Goal: Information Seeking & Learning: Understand process/instructions

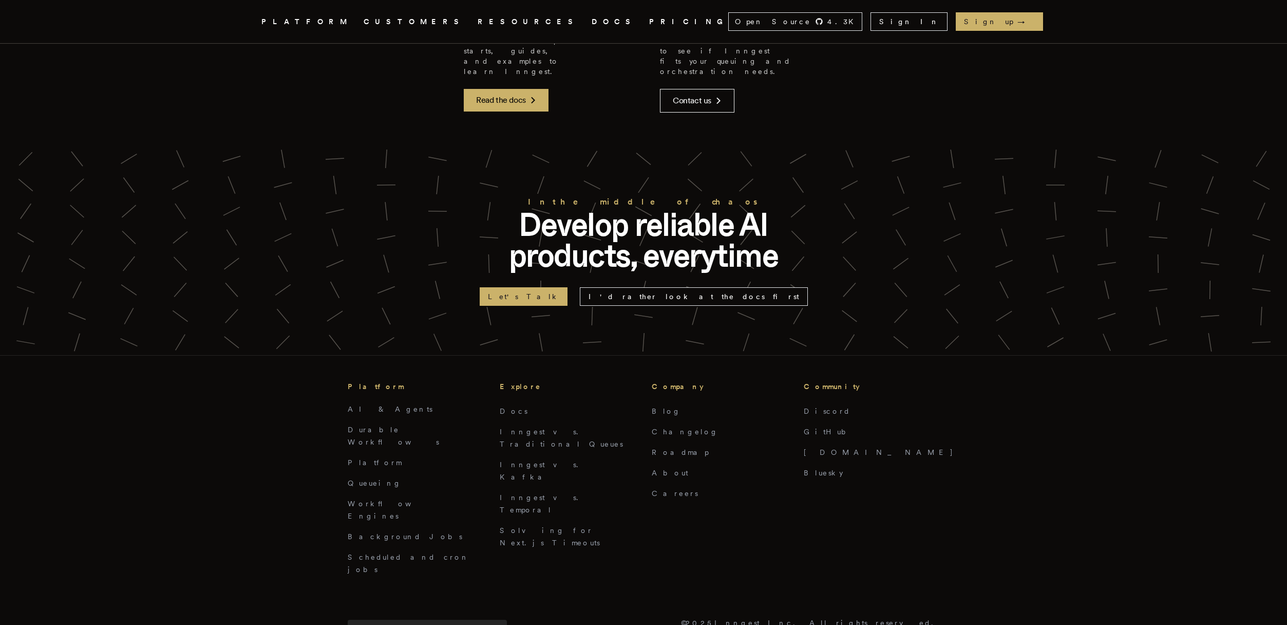
scroll to position [4592, 0]
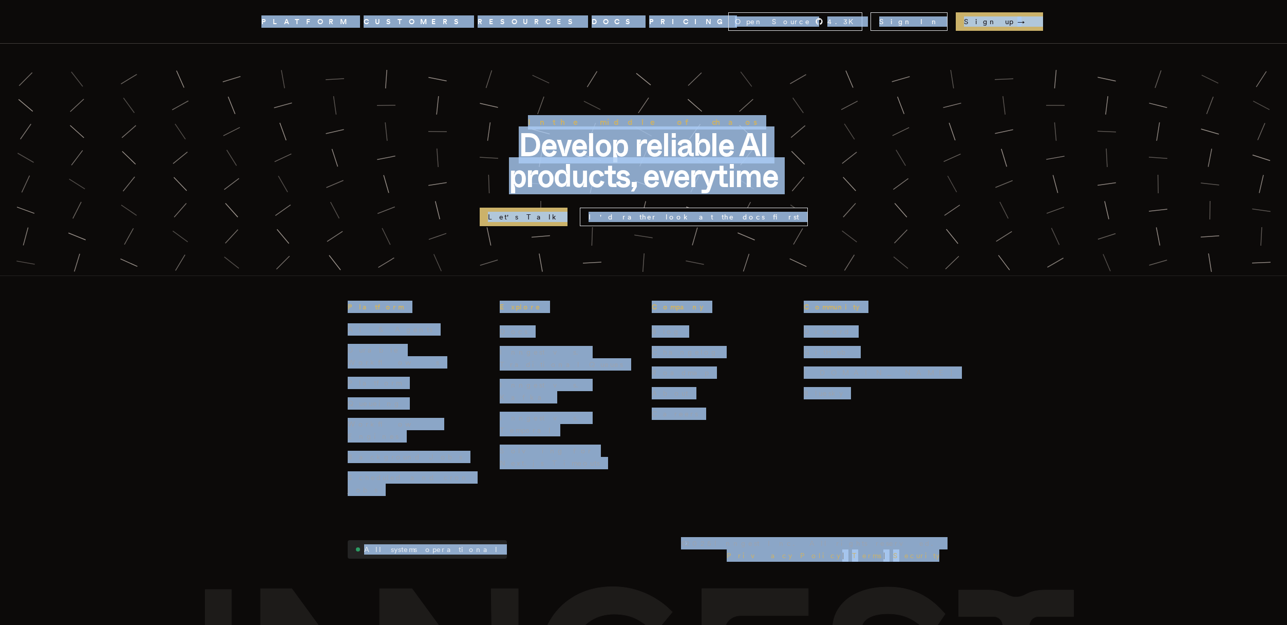
copy div "Loremip .dol-8 { sita: #CONSE6; } ADIPISCI ELITSEDDO EIUSMODTE INCI UTLABOR Etd…"
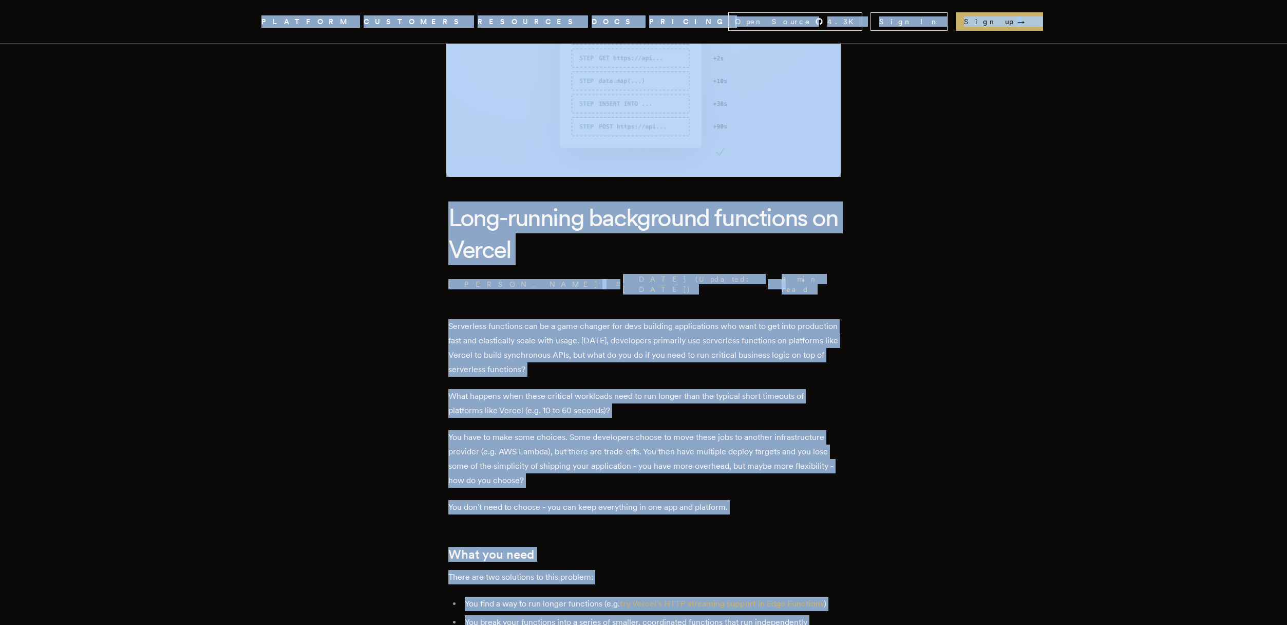
scroll to position [0, 0]
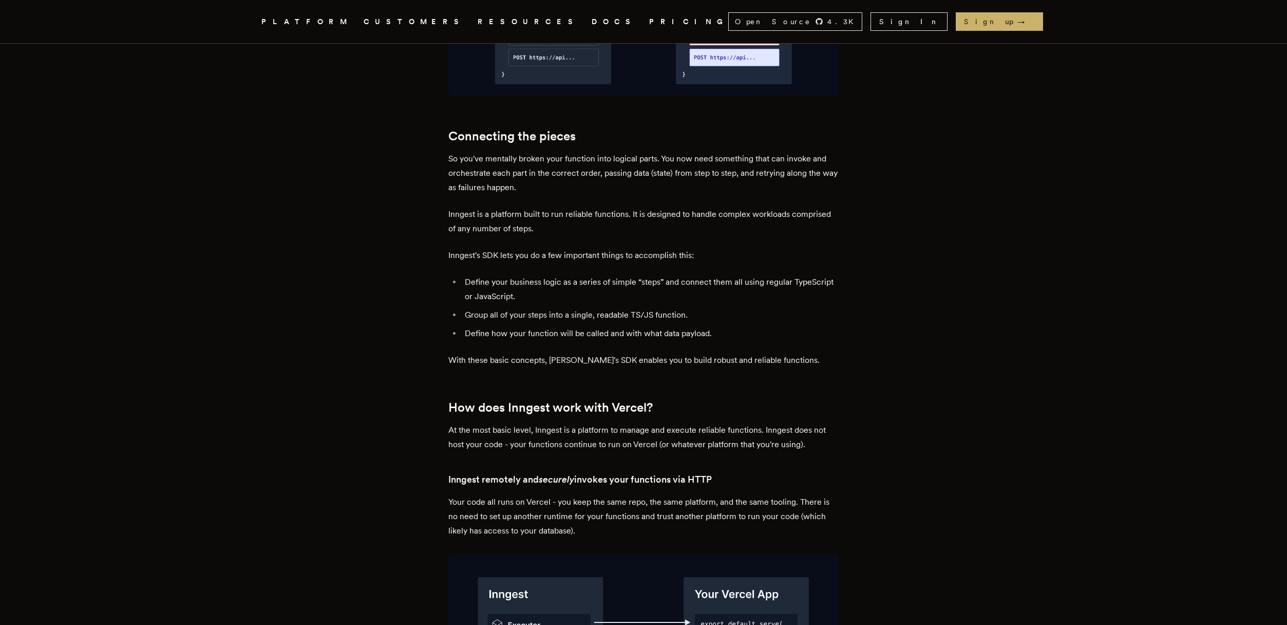
scroll to position [1411, 0]
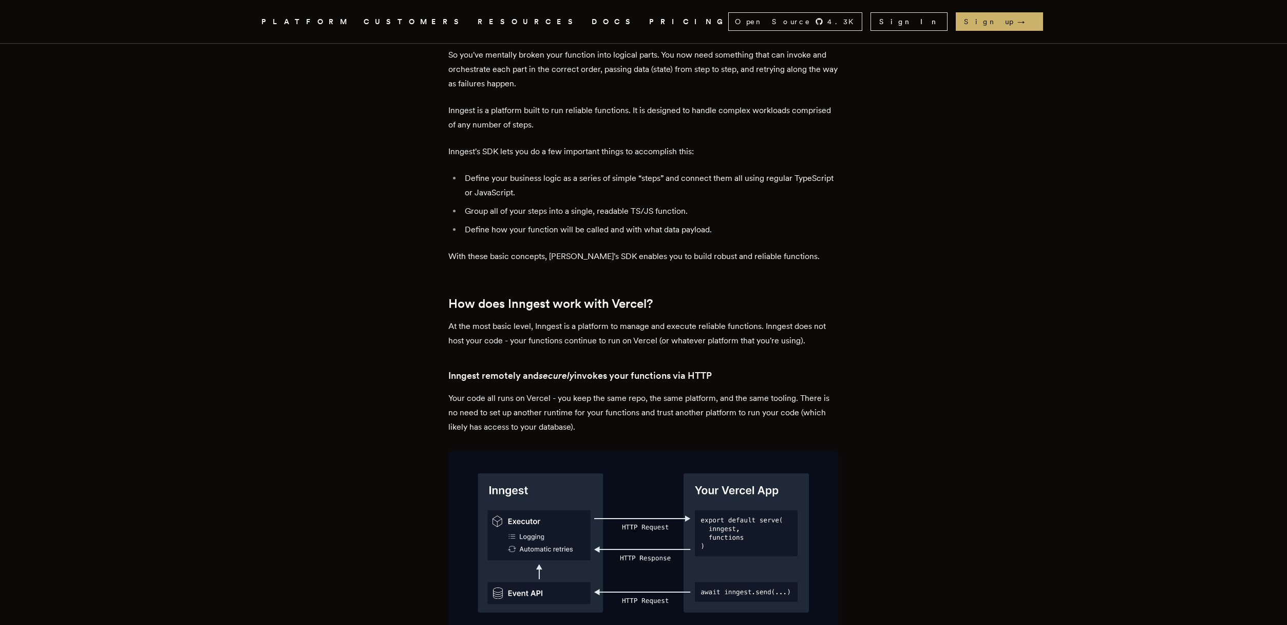
click at [552, 482] on img at bounding box center [643, 542] width 390 height 184
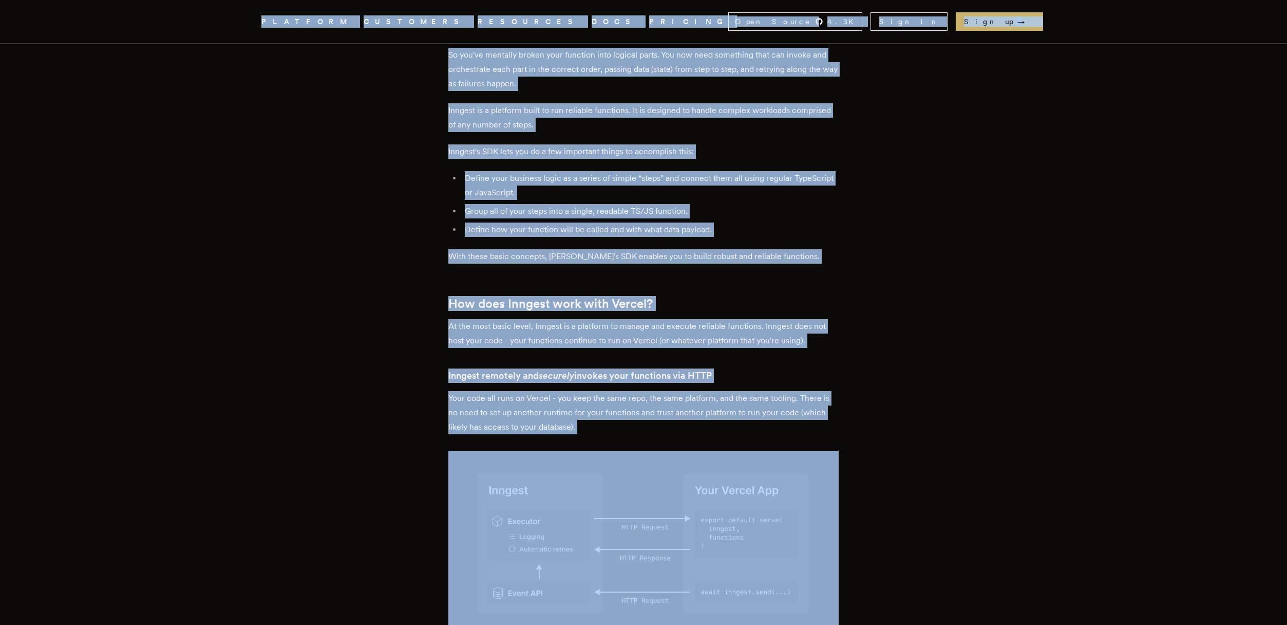
copy div "Loremip .dol-8 { sita: #CONSE6; } ADIPISCI ELITSEDDO EIUSMODTE INCI UTLABOR Etd…"
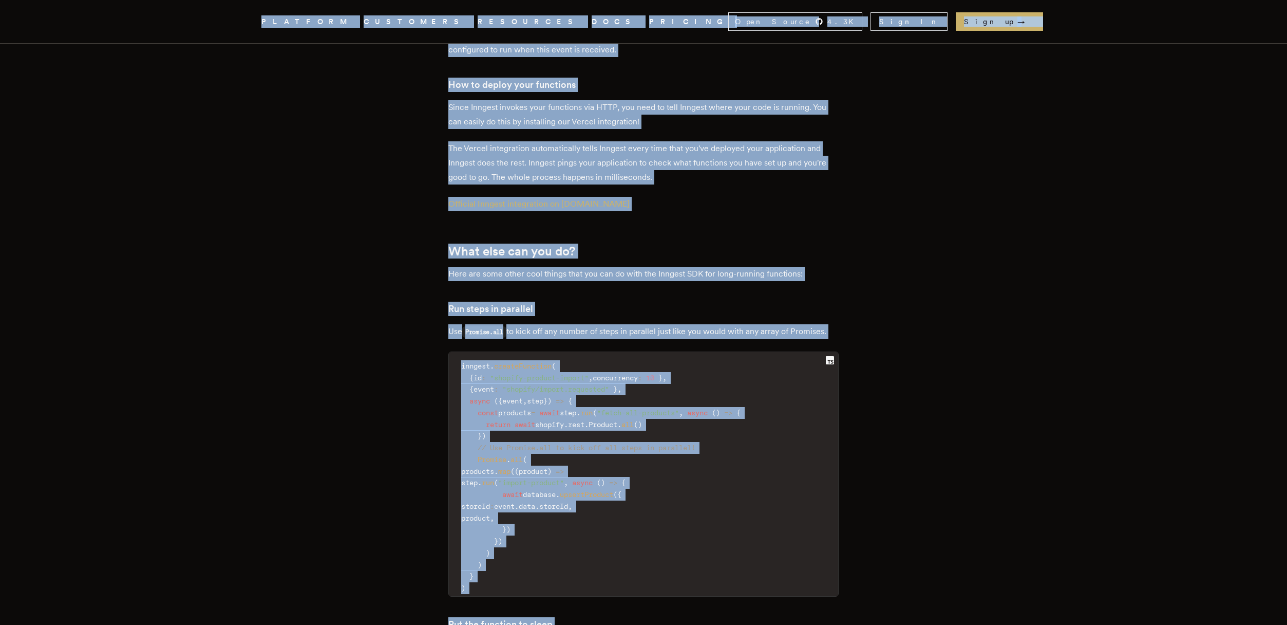
scroll to position [3186, 0]
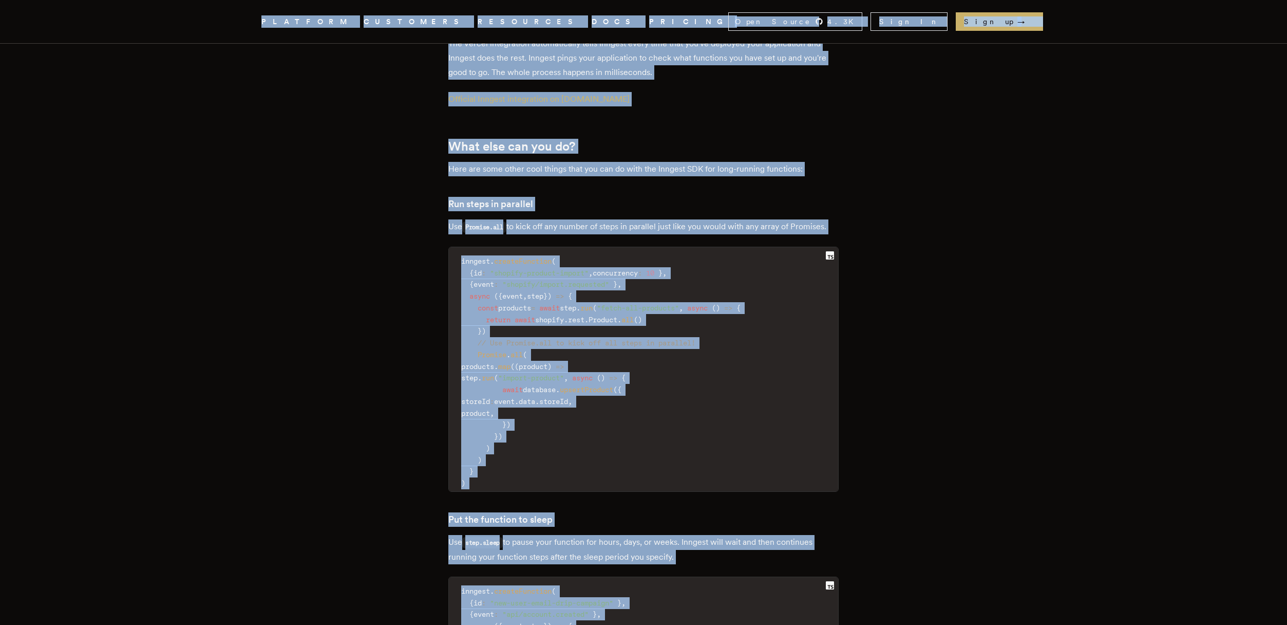
copy div "Loremip .dol-8 { sita: #CONSE6; } ADIPISCI ELITSEDDO EIUSMODTE INCI UTLABOR Etd…"
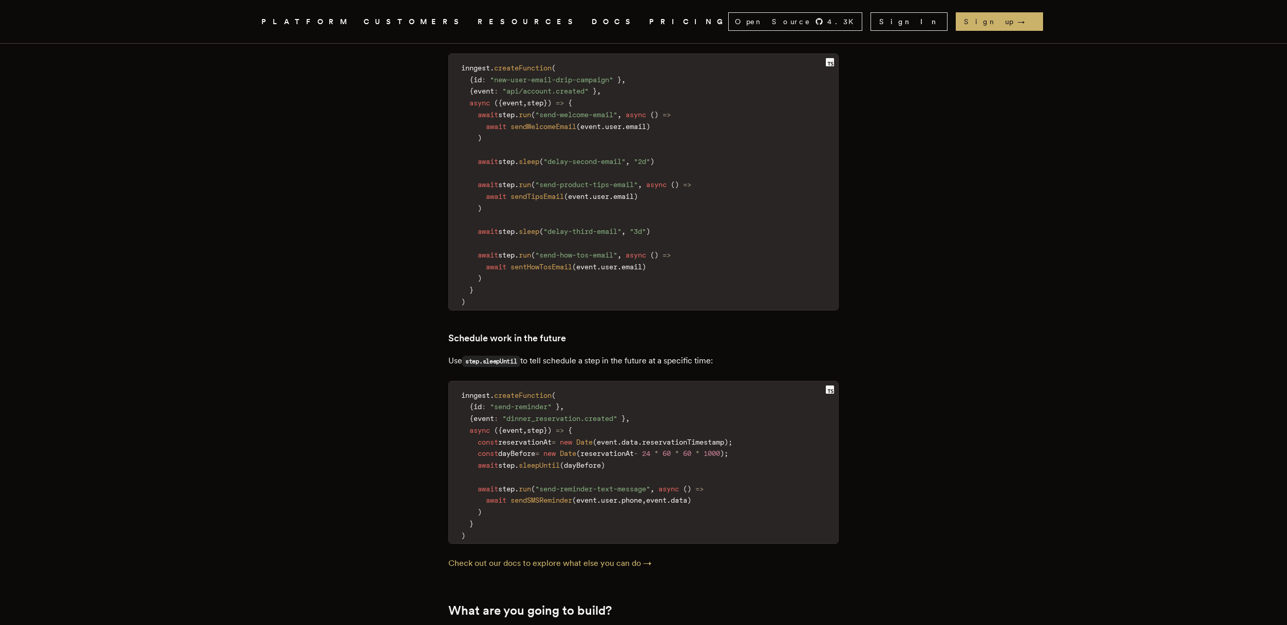
scroll to position [3924, 0]
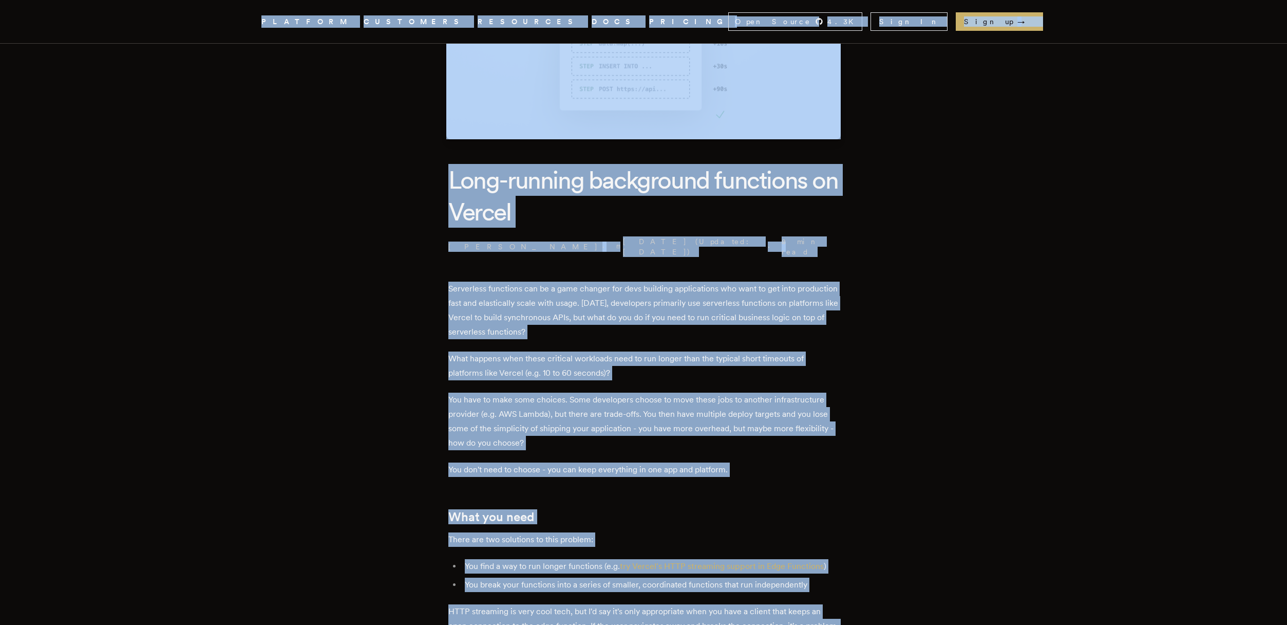
scroll to position [0, 0]
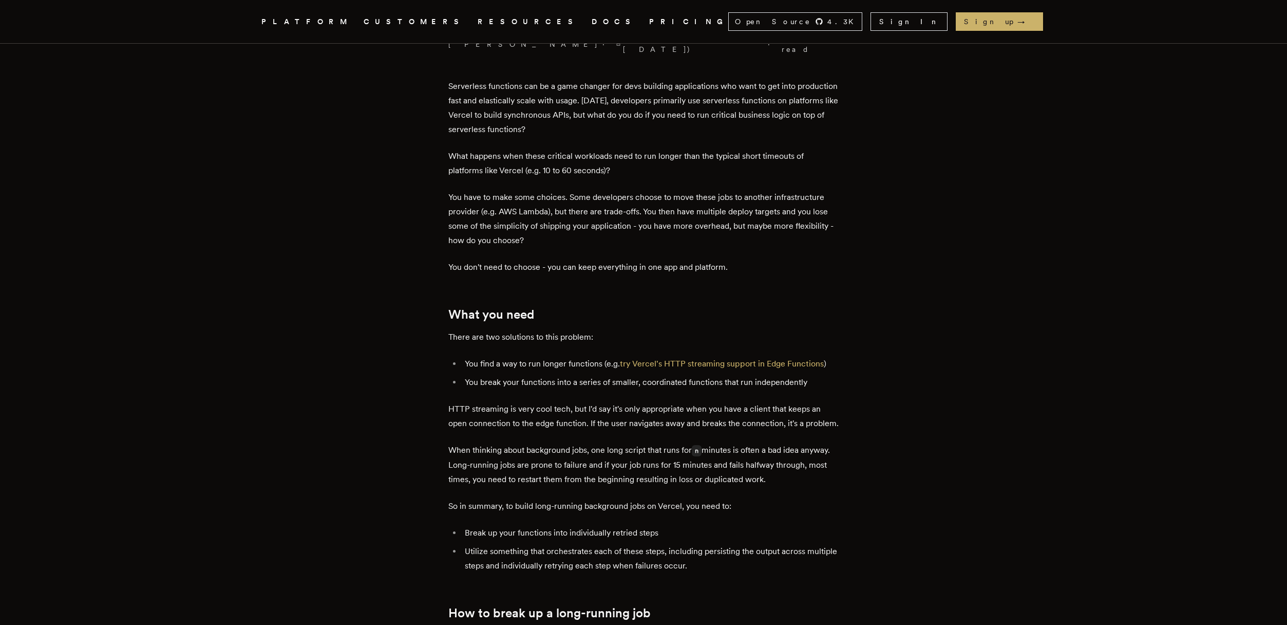
scroll to position [328, 0]
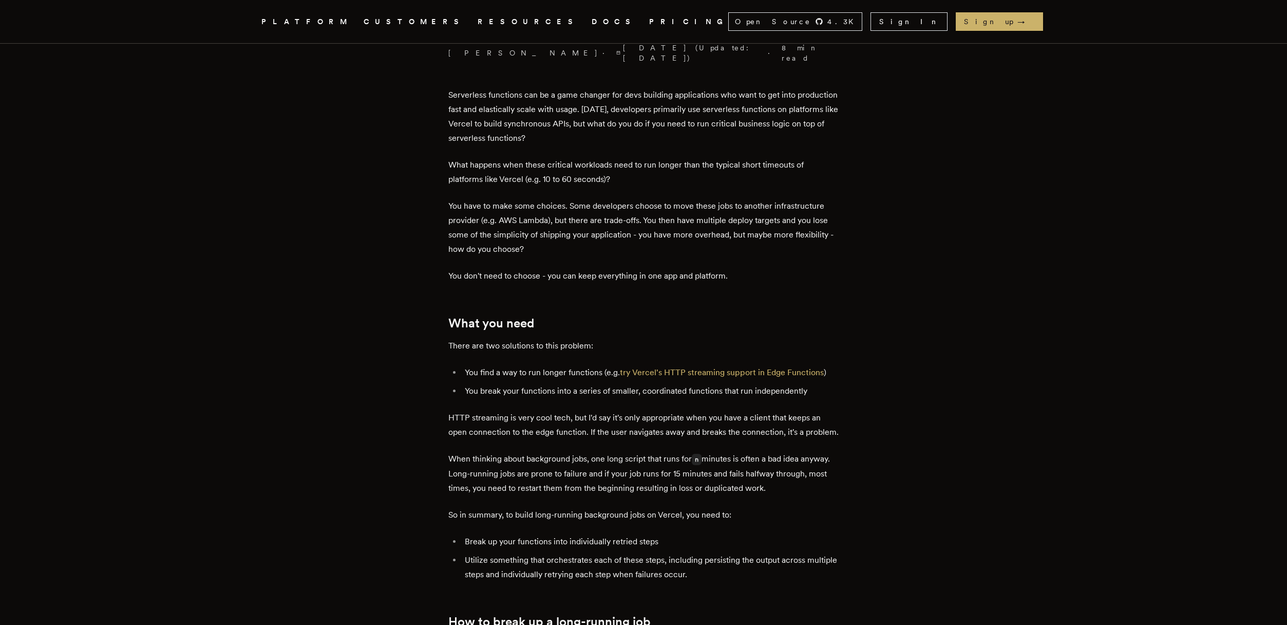
click at [615, 339] on p "There are two solutions to this problem:" at bounding box center [643, 346] width 390 height 14
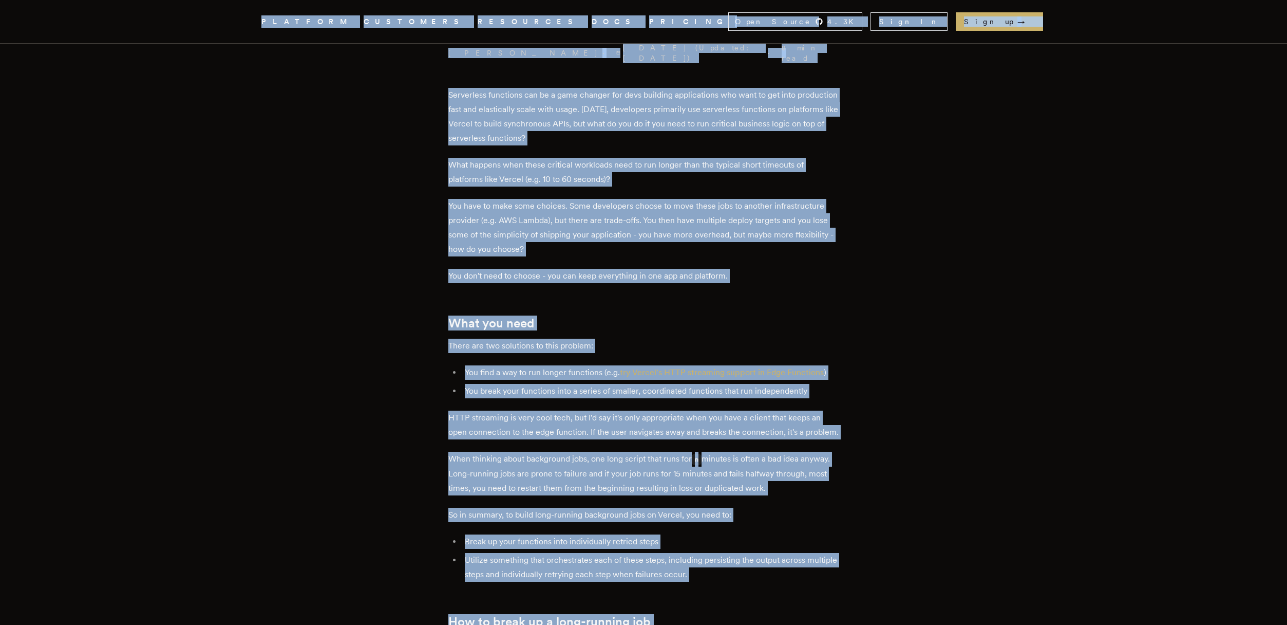
copy div "Loremip .dol-8 { sita: #CONSE6; } ADIPISCI ELITSEDDO EIUSMODTE INCI UTLABOR Etd…"
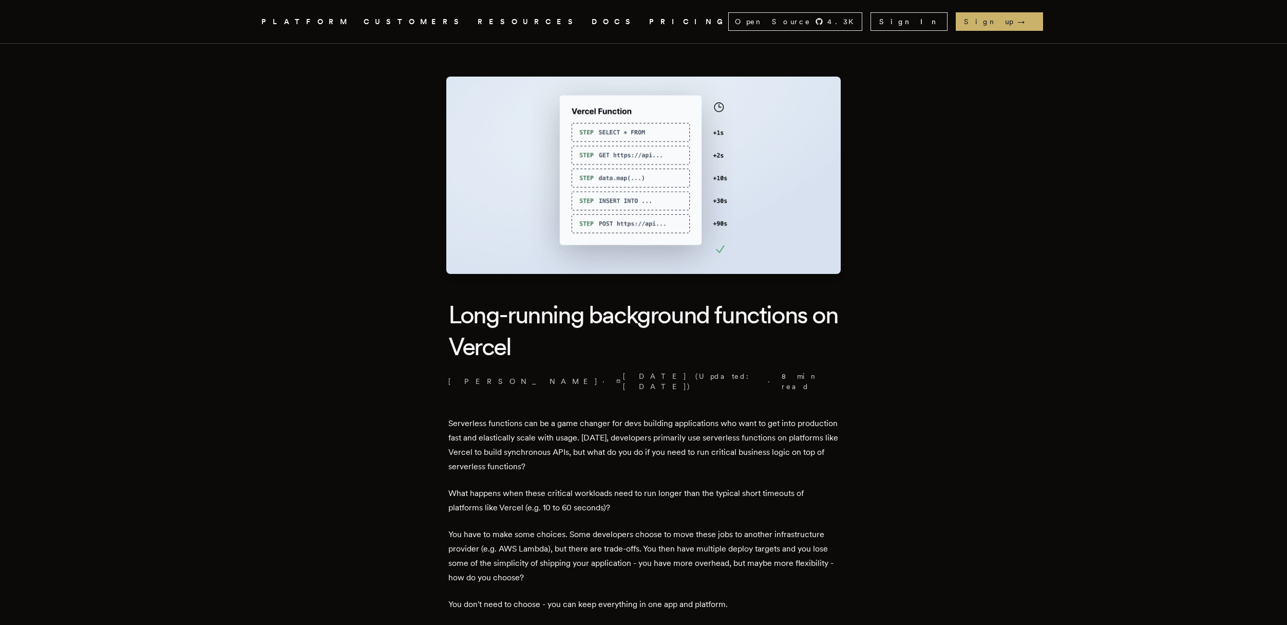
click at [629, 161] on img at bounding box center [643, 175] width 395 height 197
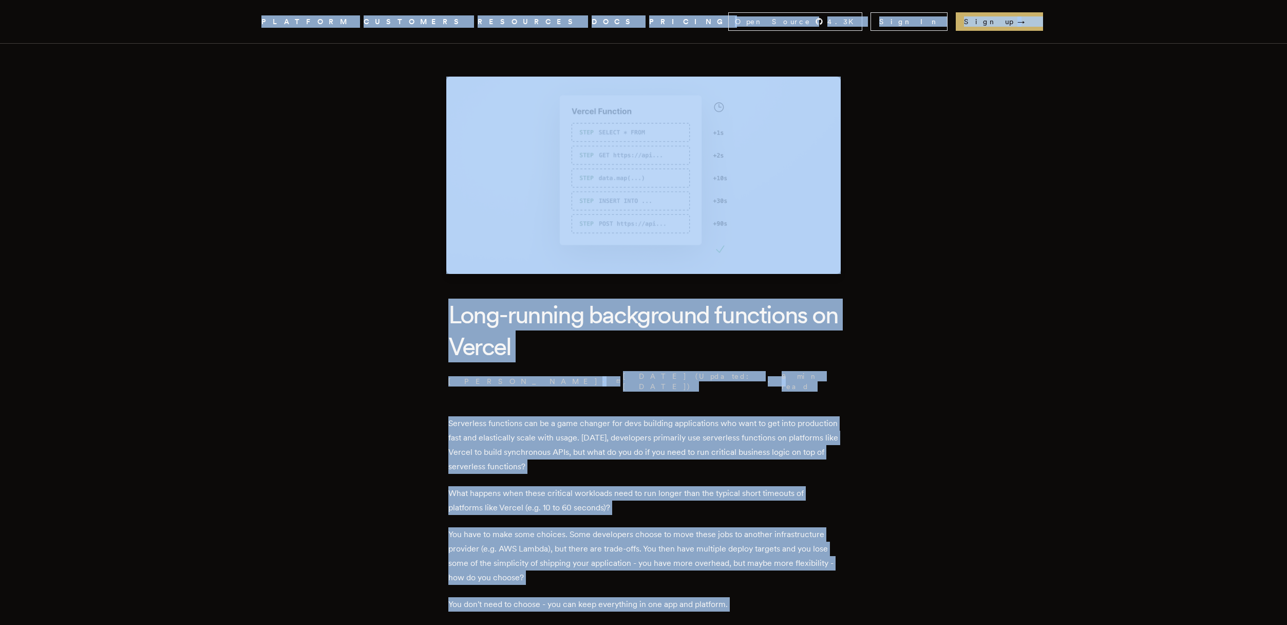
copy div "Loremip .dol-8 { sita: #CONSE6; } ADIPISCI ELITSEDDO EIUSMODTE INCI UTLABOR Etd…"
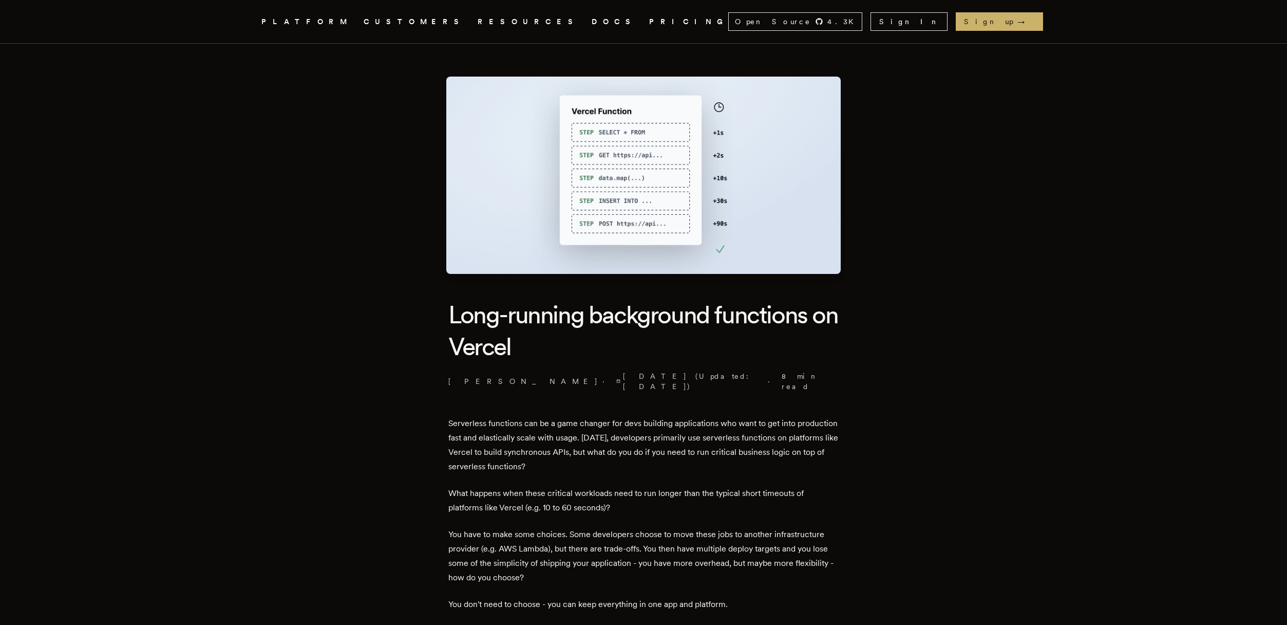
click at [592, 19] on link "DOCS" at bounding box center [614, 21] width 45 height 13
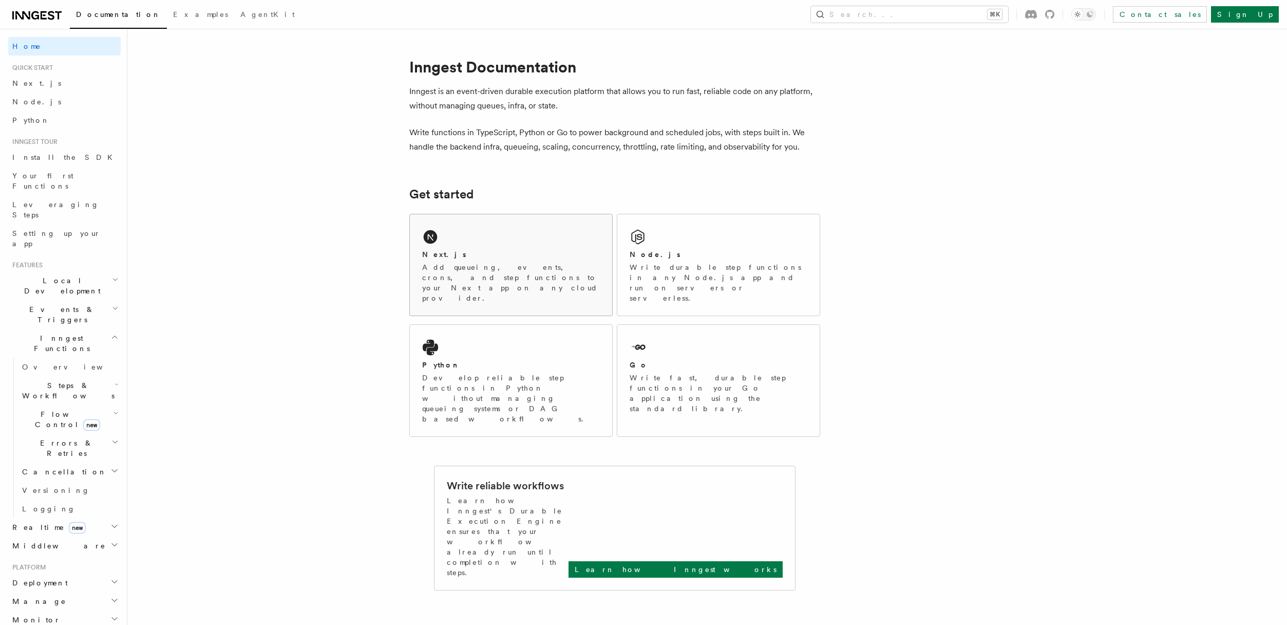
click at [469, 247] on div "Next.js Add queueing, events, crons, and step functions to your Next app on any…" at bounding box center [511, 264] width 202 height 101
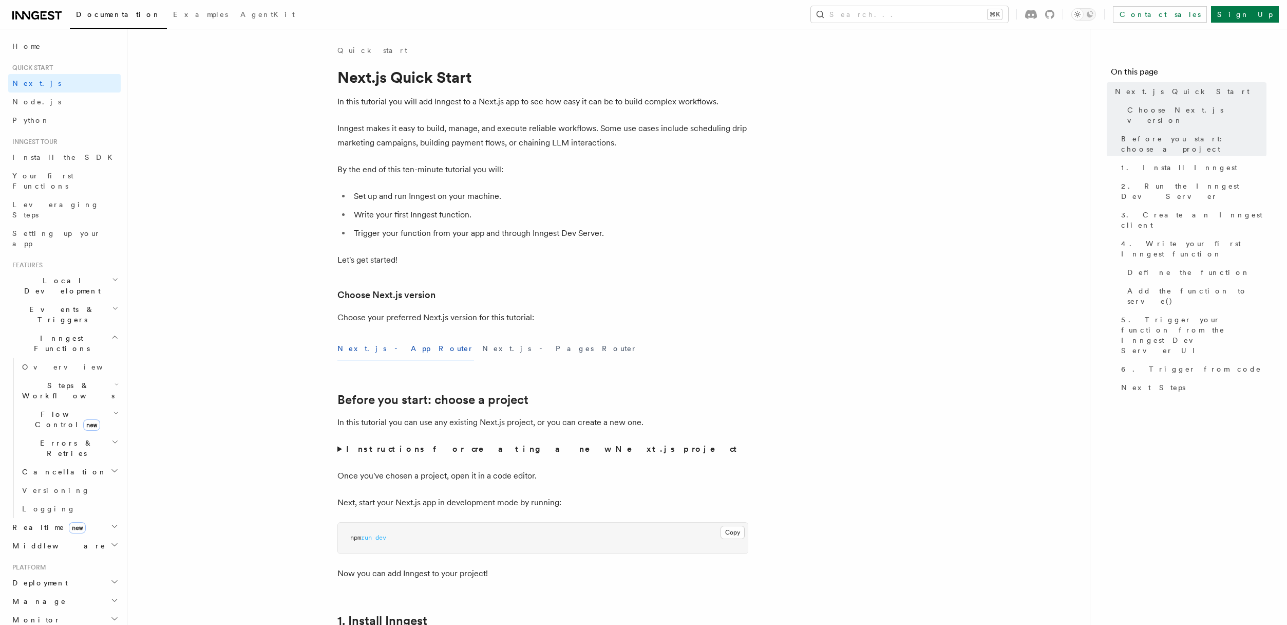
click at [746, 167] on p "By the end of this ten-minute tutorial you will:" at bounding box center [542, 169] width 411 height 14
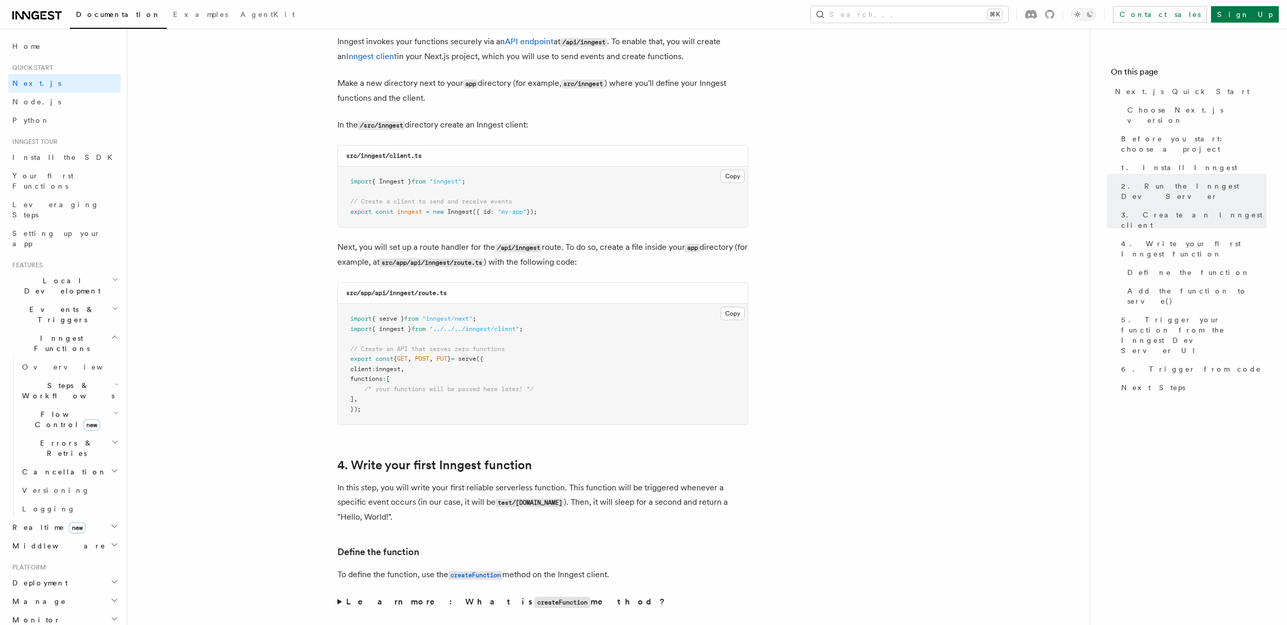
scroll to position [1618, 0]
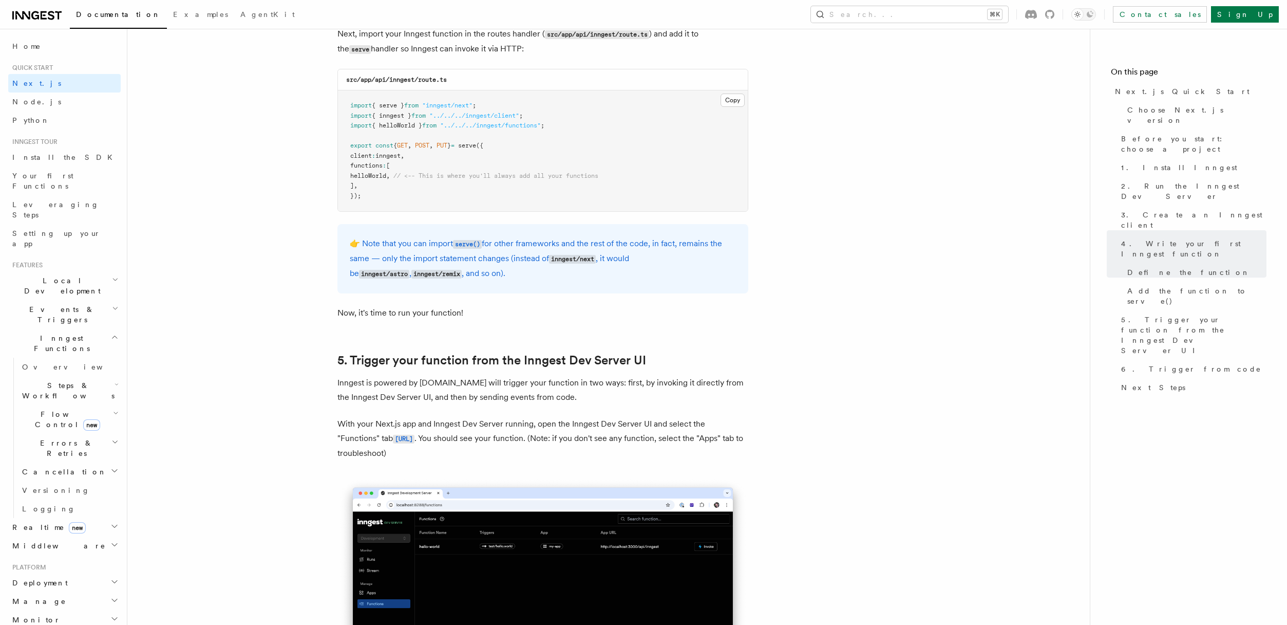
drag, startPoint x: 260, startPoint y: 329, endPoint x: 317, endPoint y: 271, distance: 81.7
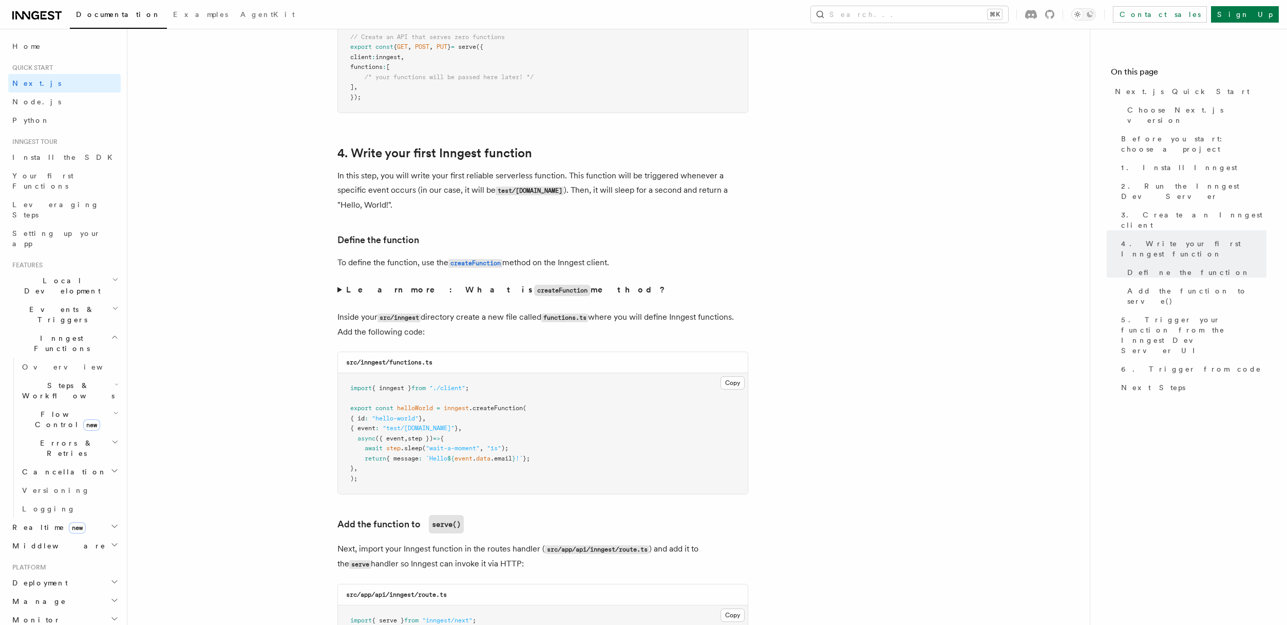
scroll to position [0, 0]
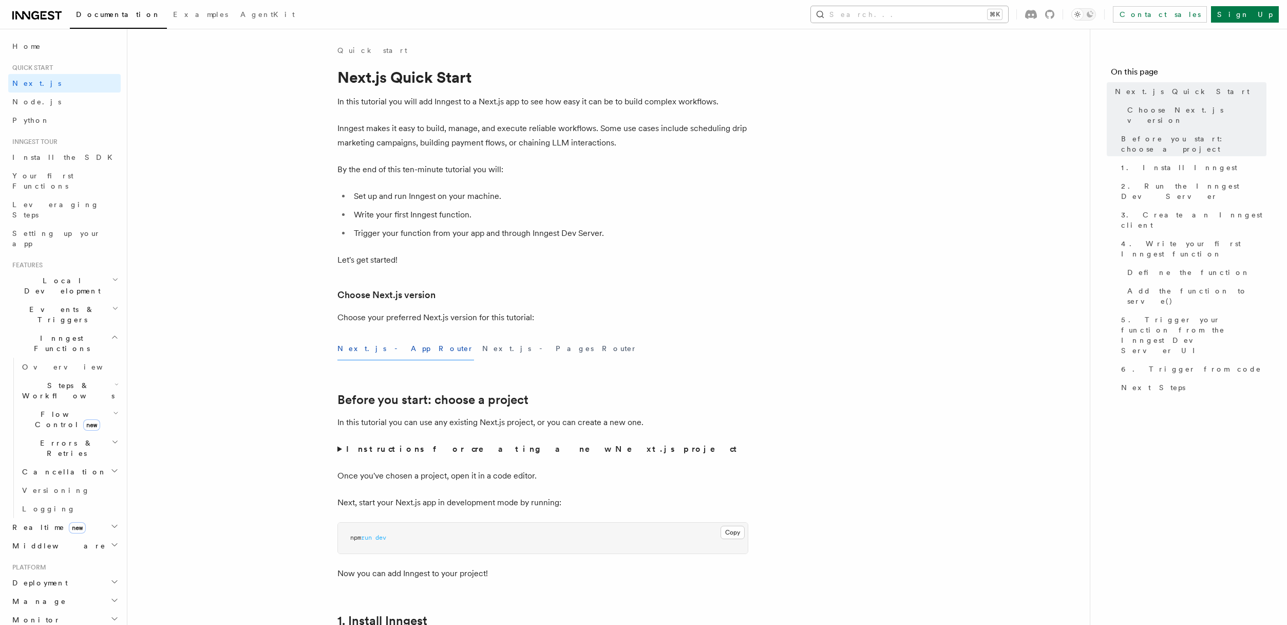
click at [979, 14] on button "Search... ⌘K" at bounding box center [909, 14] width 197 height 16
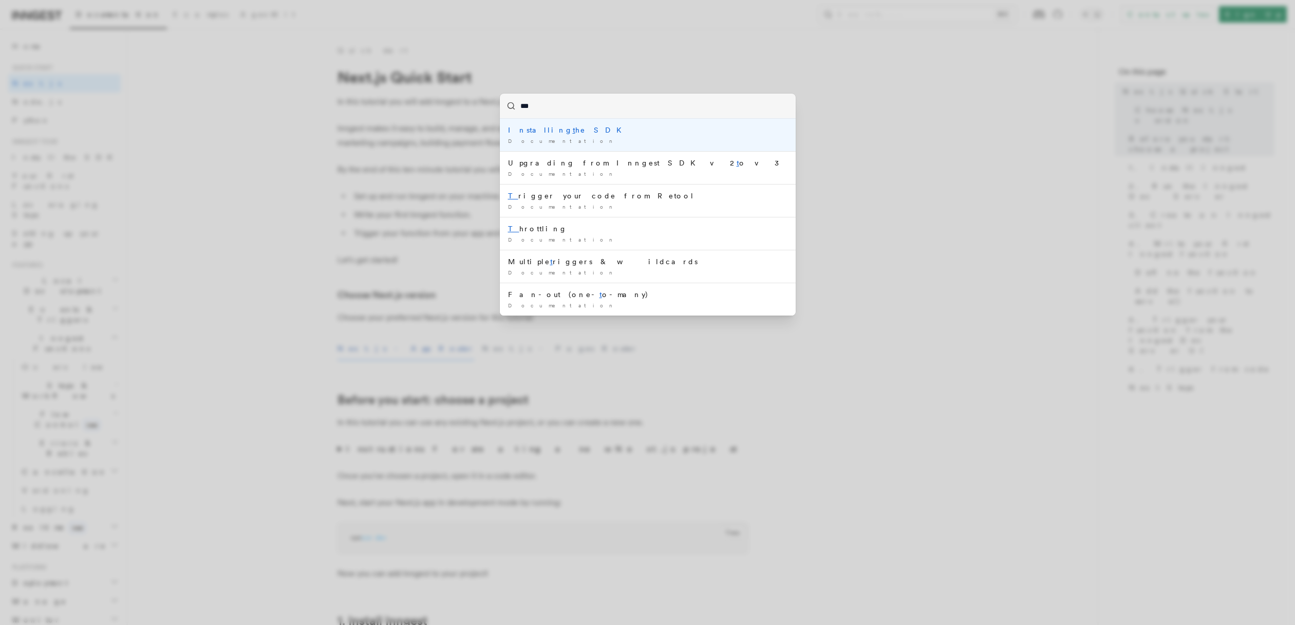
type input "****"
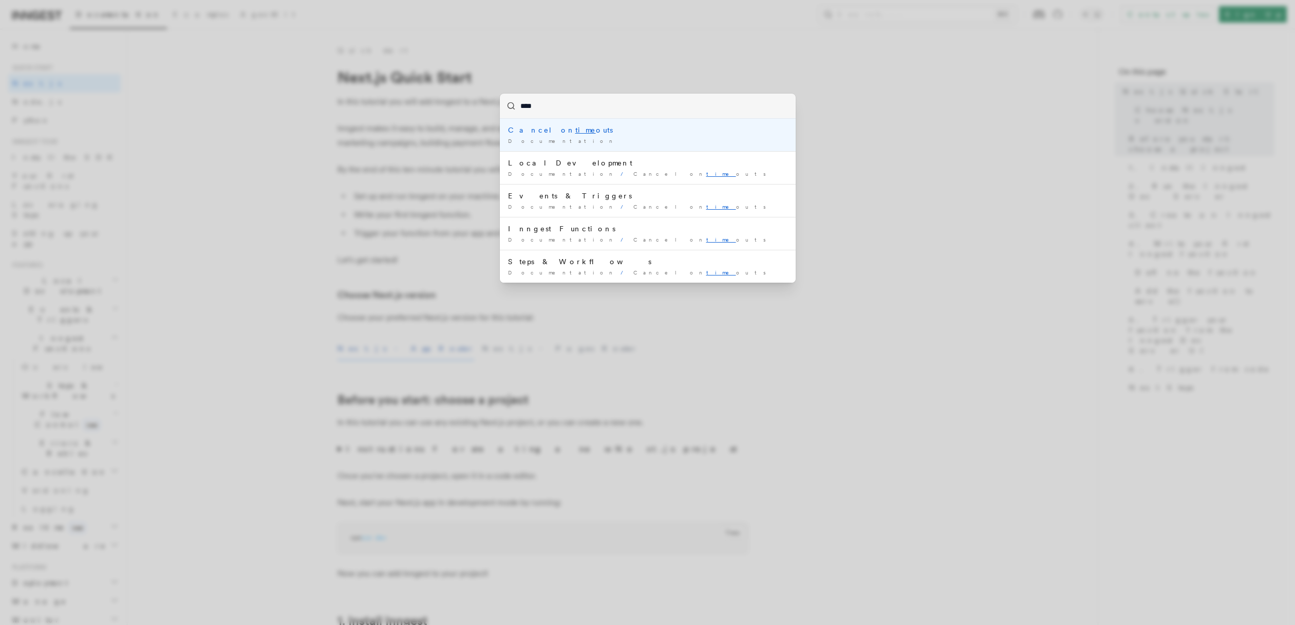
click at [553, 137] on div "Documentation /" at bounding box center [647, 141] width 279 height 8
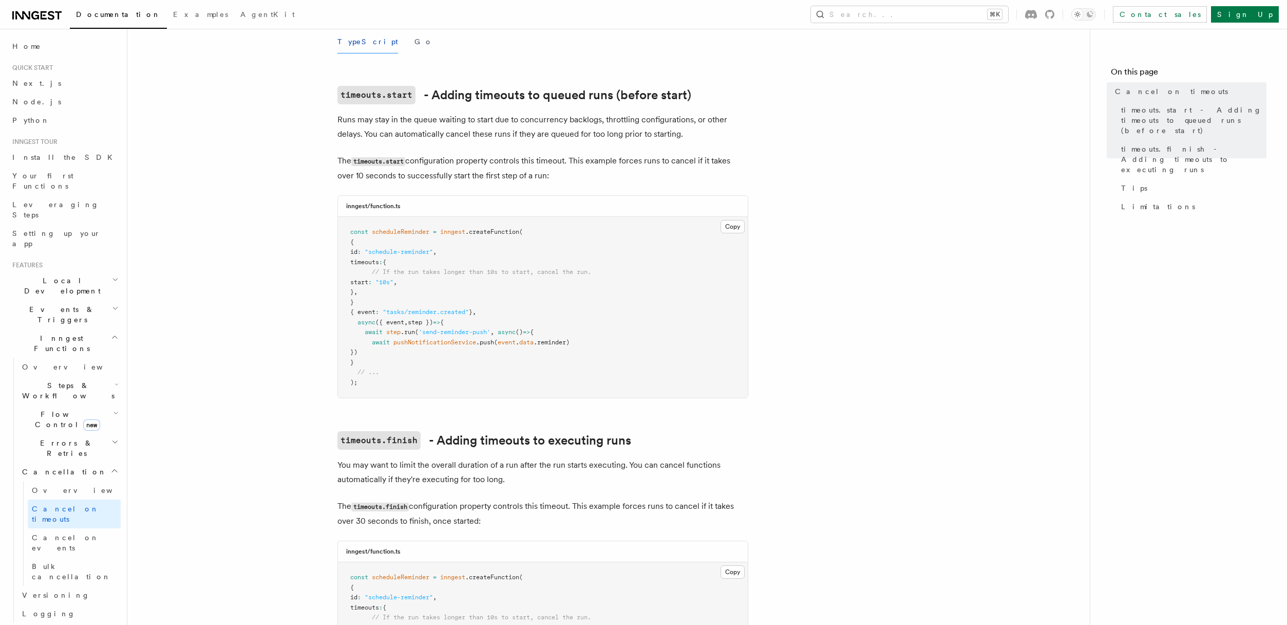
scroll to position [202, 0]
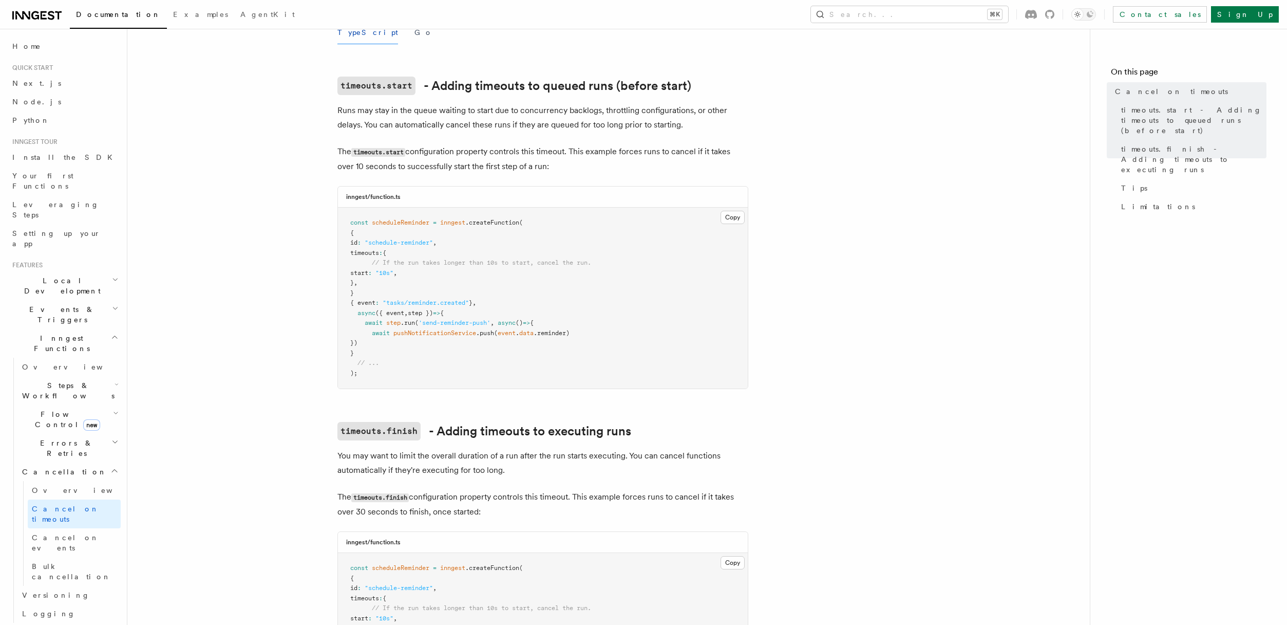
click at [565, 123] on article "Features Inngest Functions Cancellation Cancel on timeouts It's possible to for…" at bounding box center [609, 538] width 930 height 1391
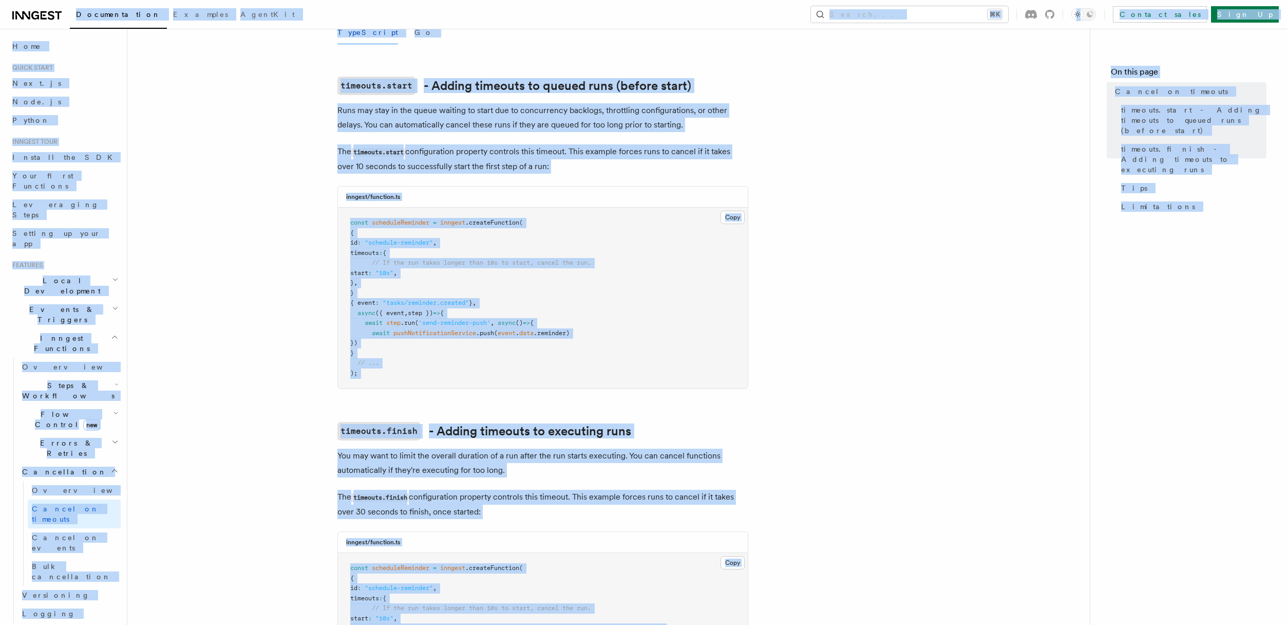
copy body "Documentation Examples AgentKit Search... ⌘K Contact sales Sign Up Search... Do…"
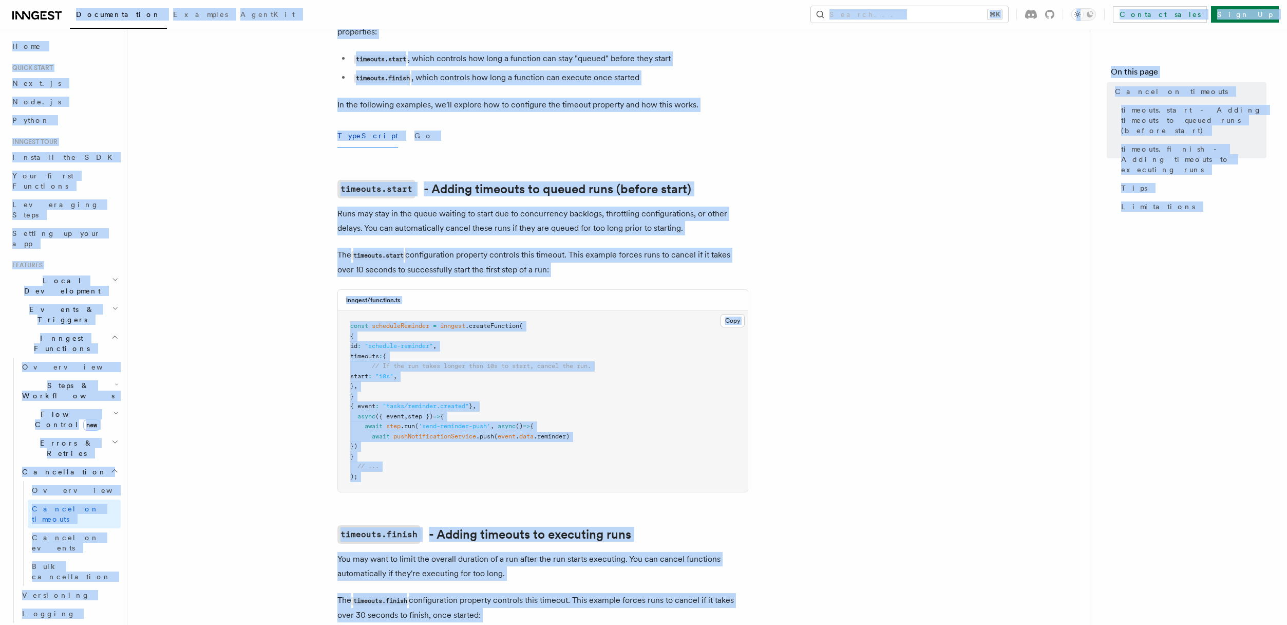
scroll to position [797, 0]
